Goal: Task Accomplishment & Management: Use online tool/utility

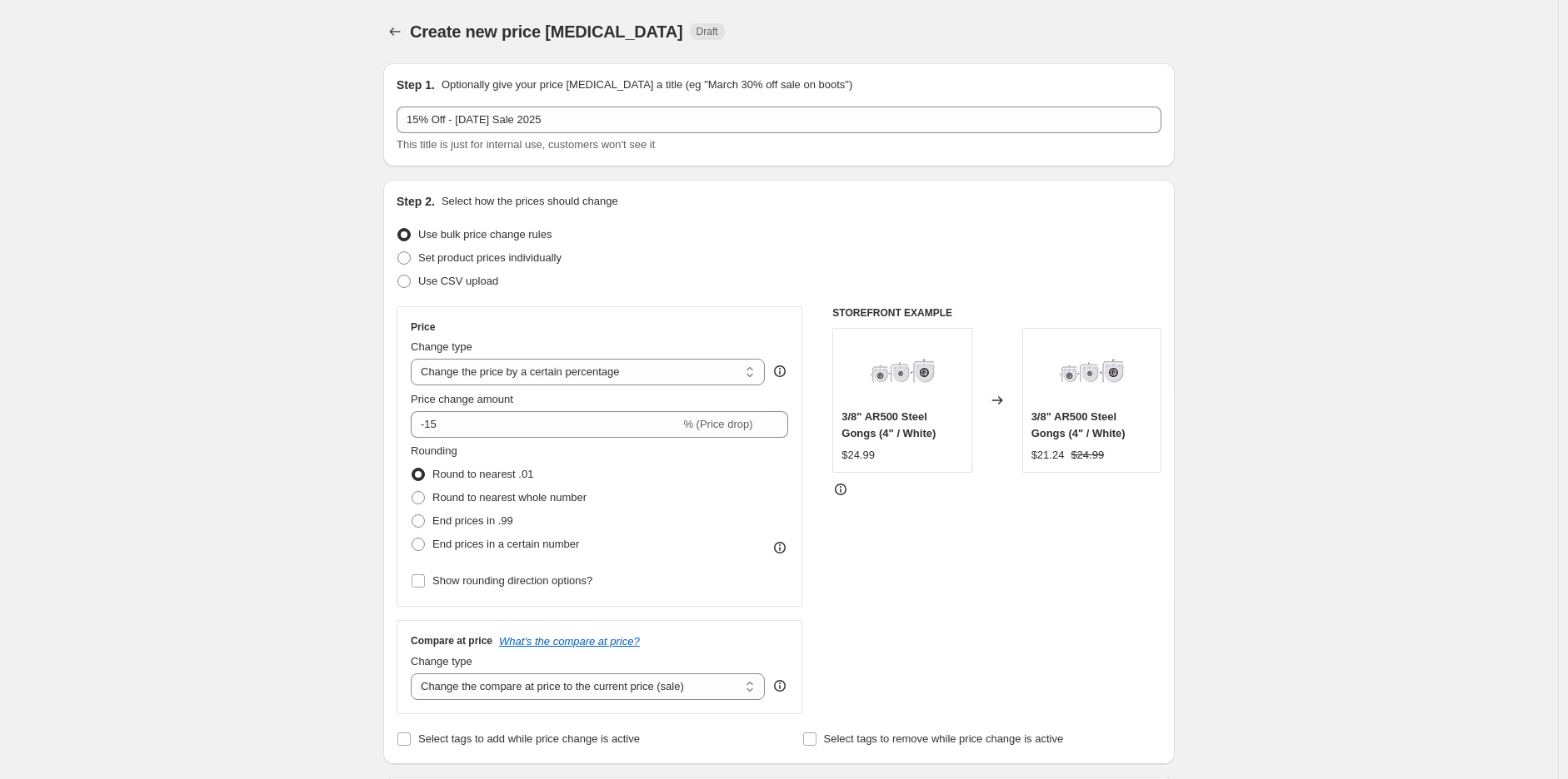
select select "percentage"
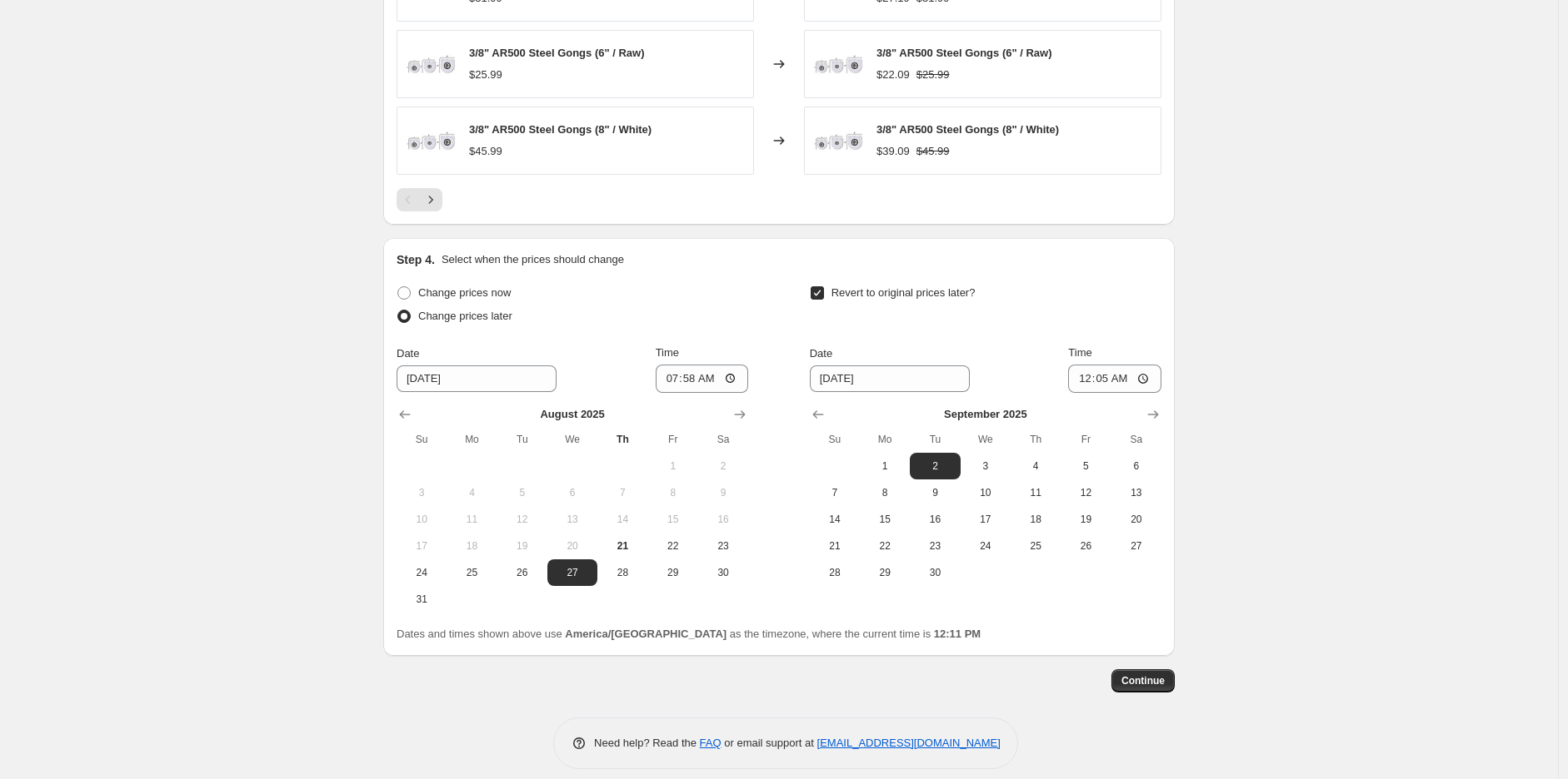
scroll to position [1249, 0]
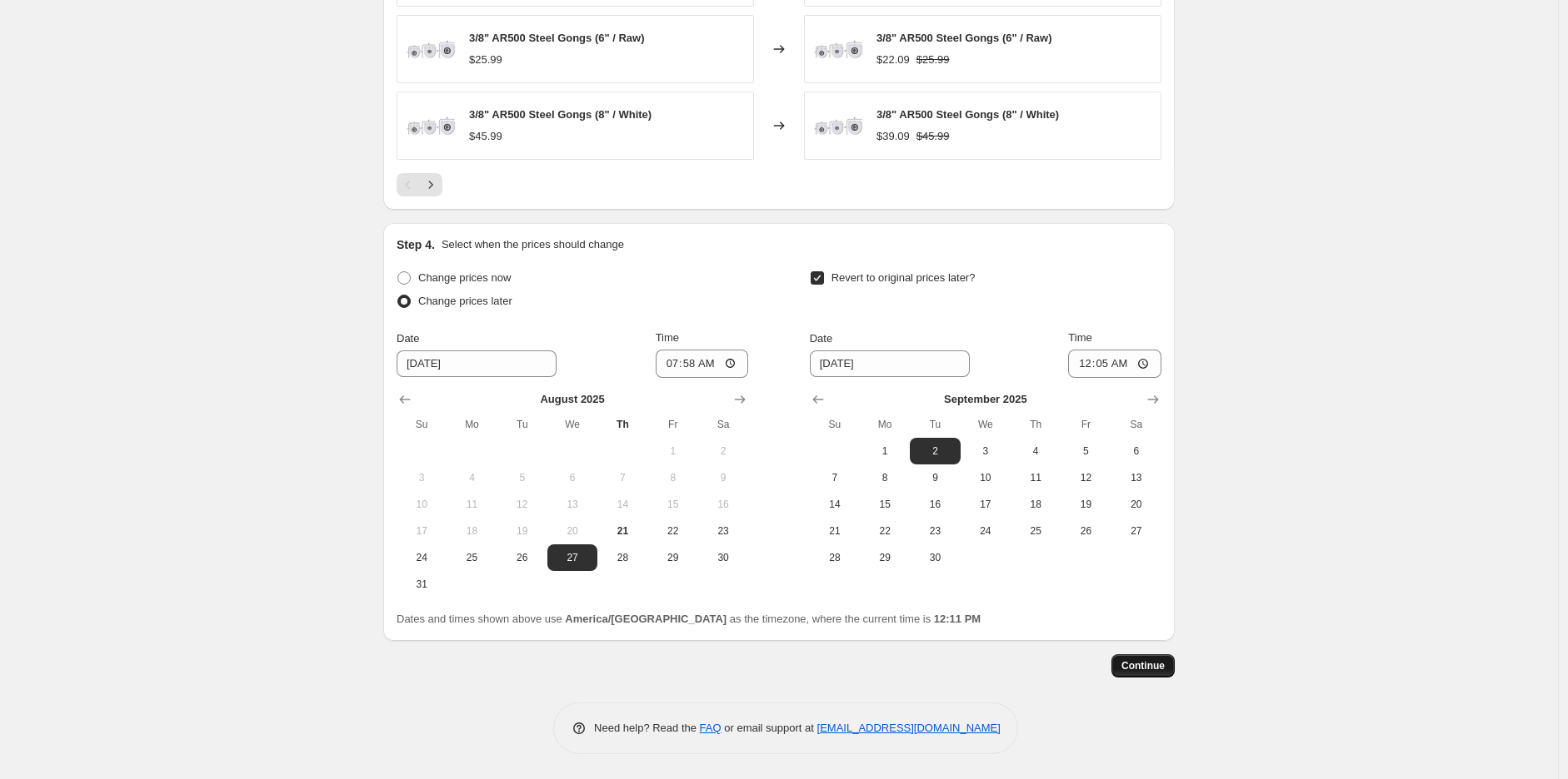
click at [1150, 674] on button "Continue" at bounding box center [1143, 666] width 64 height 24
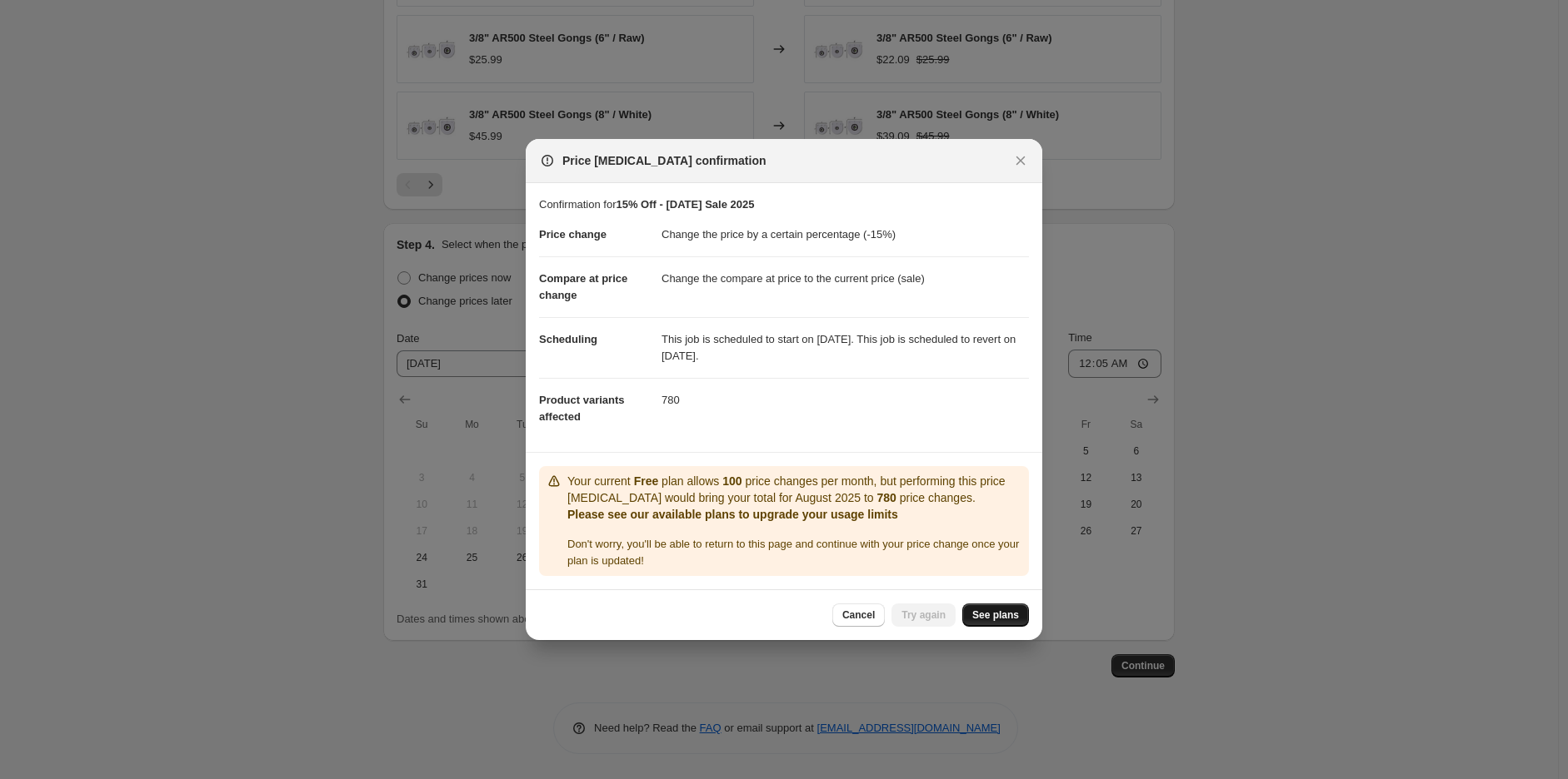
click at [1004, 619] on span "See plans" at bounding box center [995, 616] width 47 height 14
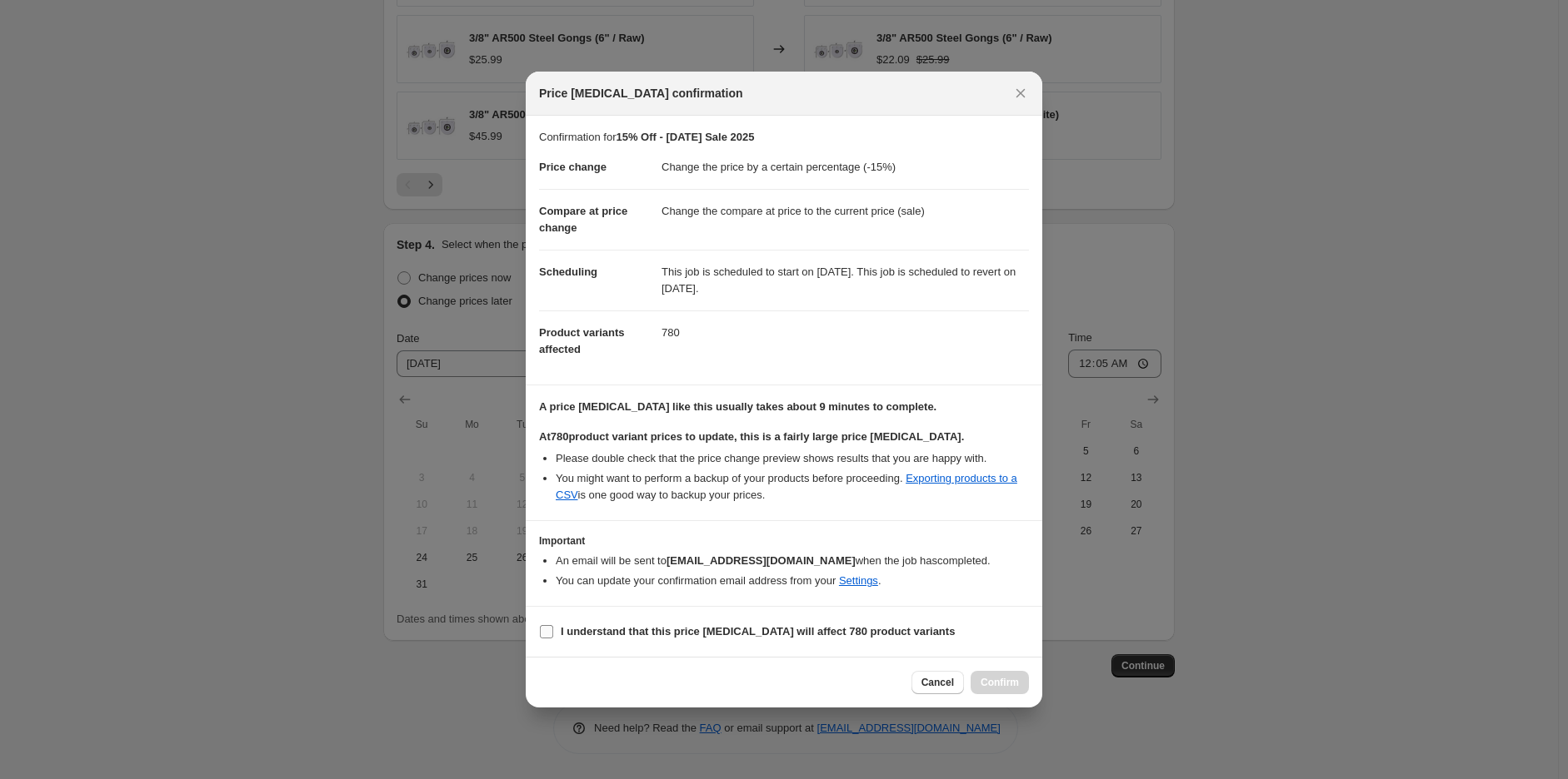
click at [820, 643] on label "I understand that this price [MEDICAL_DATA] will affect 780 product variants" at bounding box center [746, 633] width 416 height 24
click at [553, 638] on input "I understand that this price [MEDICAL_DATA] will affect 780 product variants" at bounding box center [546, 633] width 14 height 14
checkbox input "true"
click at [994, 682] on span "Confirm" at bounding box center [999, 683] width 38 height 14
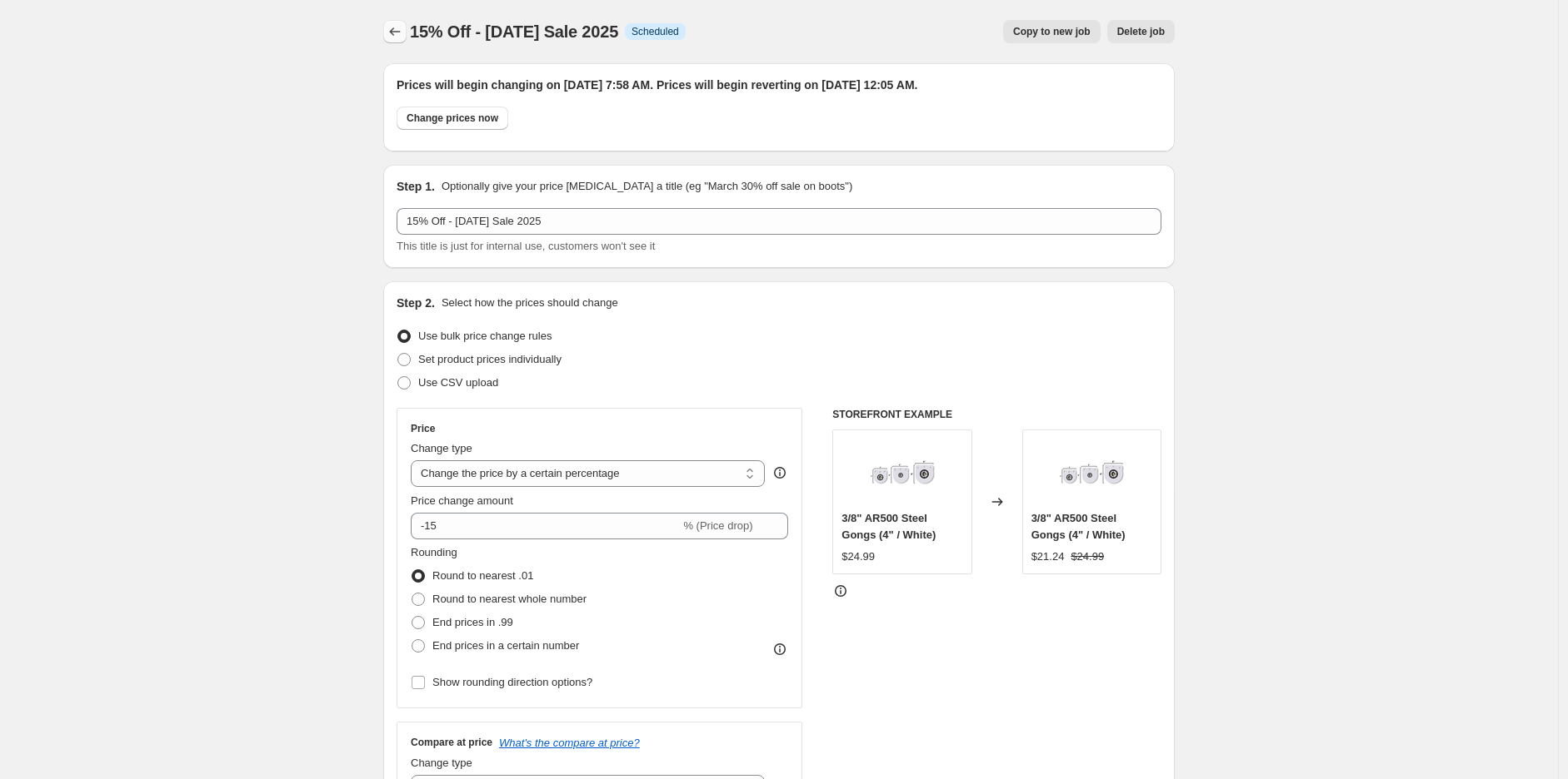
click at [401, 24] on icon "Price change jobs" at bounding box center [395, 32] width 17 height 17
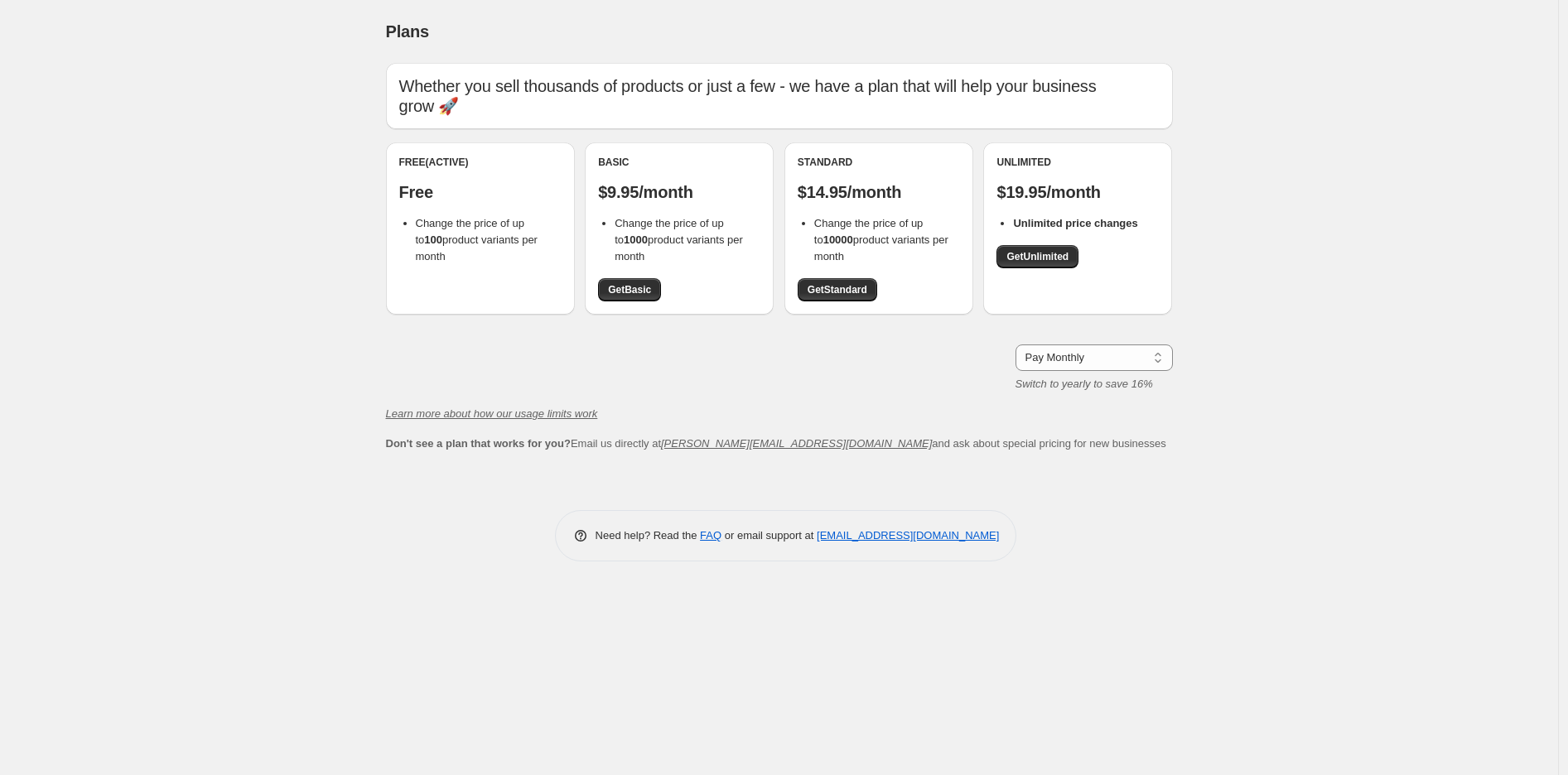
drag, startPoint x: 635, startPoint y: 293, endPoint x: 763, endPoint y: 320, distance: 130.8
click at [636, 293] on span "Get Basic" at bounding box center [629, 290] width 43 height 13
